Goal: Navigation & Orientation: Find specific page/section

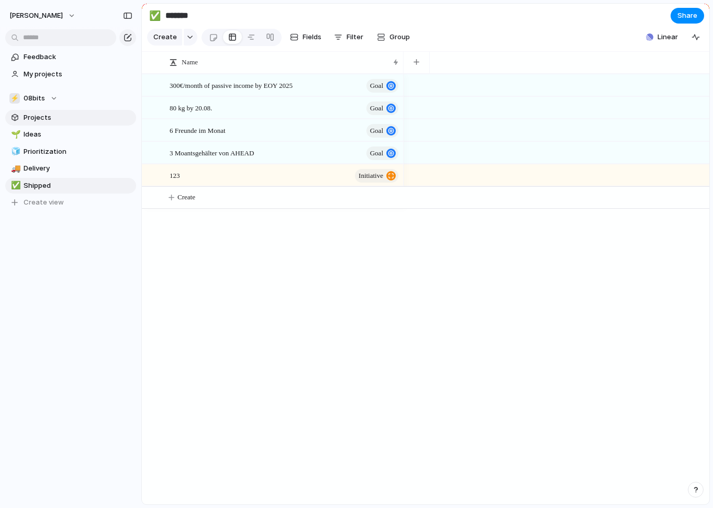
click at [43, 118] on span "Projects" at bounding box center [78, 117] width 109 height 10
